Goal: Transaction & Acquisition: Register for event/course

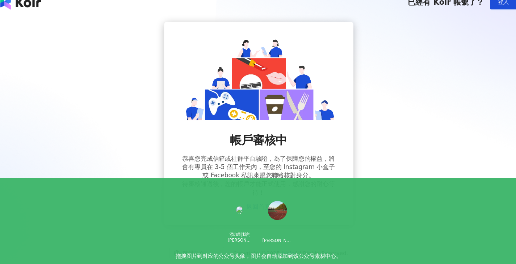
click at [266, 209] on link "返回首頁" at bounding box center [257, 207] width 23 height 7
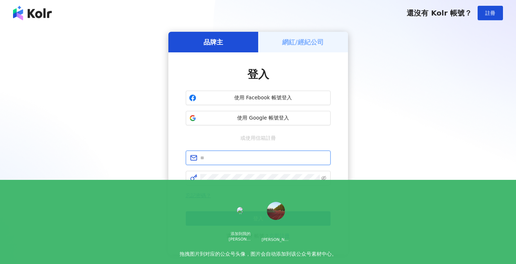
type input "**********"
click at [299, 40] on h5 "網紅/經紀公司" at bounding box center [303, 42] width 42 height 9
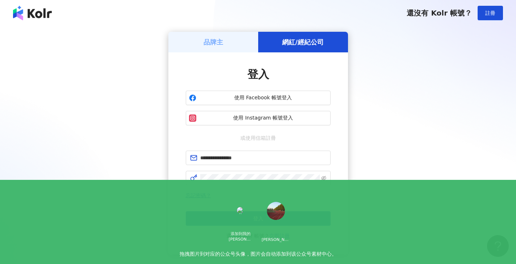
click at [216, 36] on div "品牌主" at bounding box center [213, 42] width 90 height 21
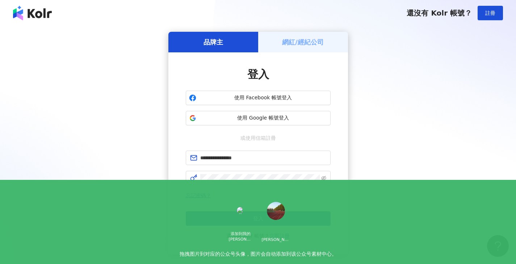
click at [297, 46] on h5 "網紅/經紀公司" at bounding box center [303, 42] width 42 height 9
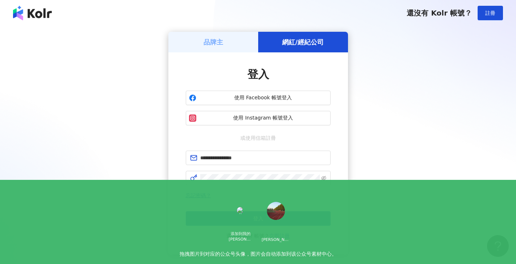
click at [34, 7] on img at bounding box center [32, 13] width 39 height 14
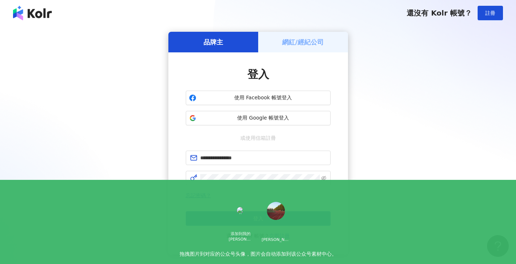
click at [37, 10] on img at bounding box center [32, 13] width 39 height 14
click at [37, 11] on img at bounding box center [32, 13] width 39 height 14
click at [38, 12] on img at bounding box center [32, 13] width 39 height 14
click at [424, 8] on div "還沒有 Kolr 帳號？" at bounding box center [438, 13] width 65 height 10
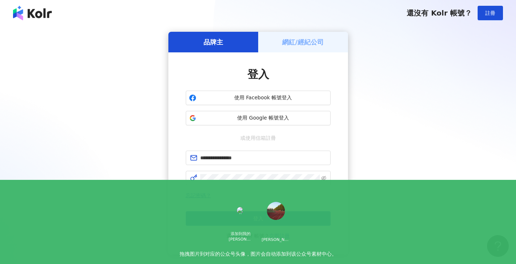
click at [34, 20] on div "還沒有 Kolr 帳號？ 註冊" at bounding box center [258, 13] width 516 height 26
type input "**********"
click at [302, 34] on div "網紅/經紀公司" at bounding box center [303, 42] width 90 height 21
click at [303, 40] on h5 "網紅/經紀公司" at bounding box center [303, 42] width 42 height 9
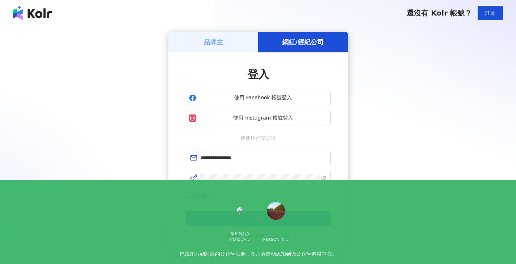
click at [279, 236] on link "立即註冊" at bounding box center [279, 236] width 20 height 6
